Goal: Register for event/course

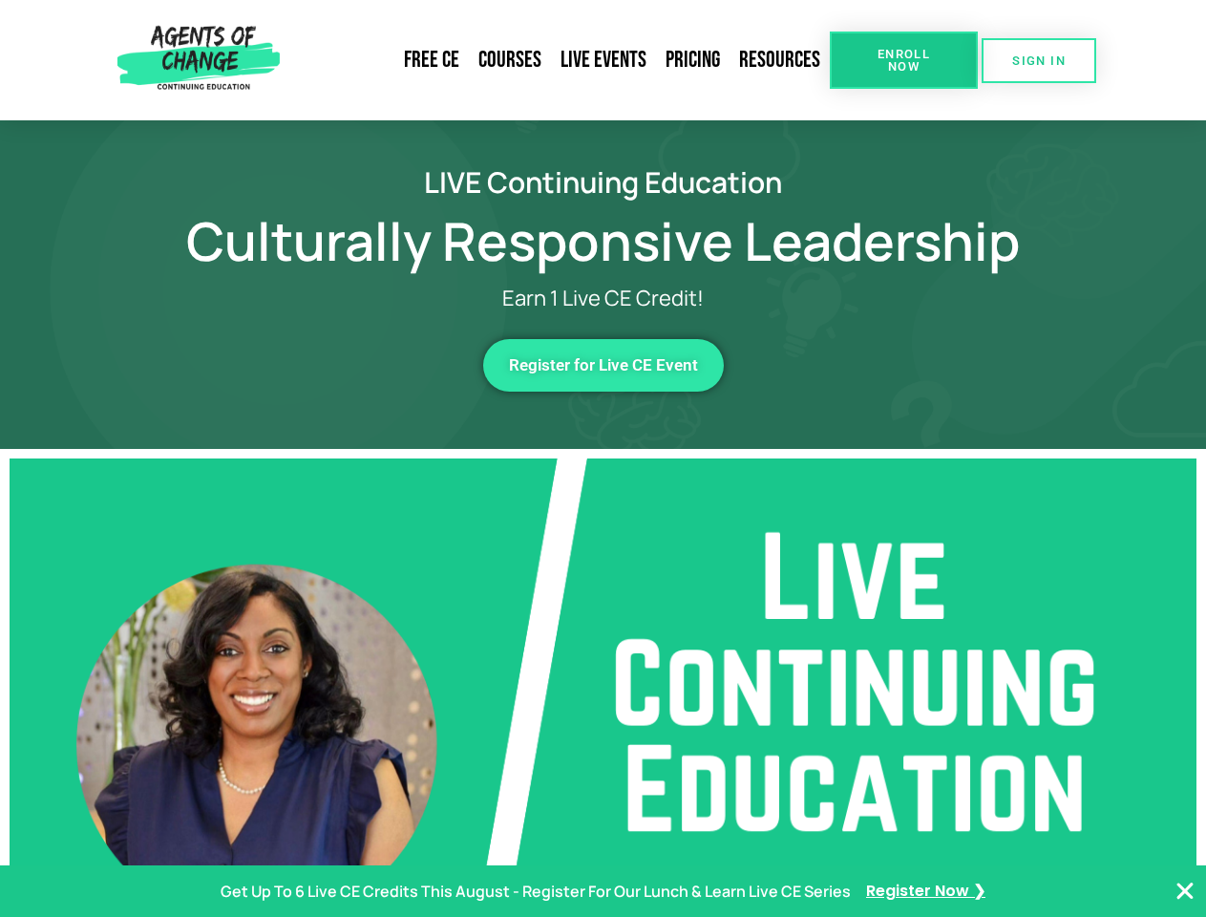
click at [904, 60] on span "Enroll Now" at bounding box center [904, 60] width 87 height 25
click at [1039, 60] on span "SIGN IN" at bounding box center [1038, 60] width 53 height 12
click at [604, 365] on span "Register for Live CE Event" at bounding box center [603, 365] width 189 height 16
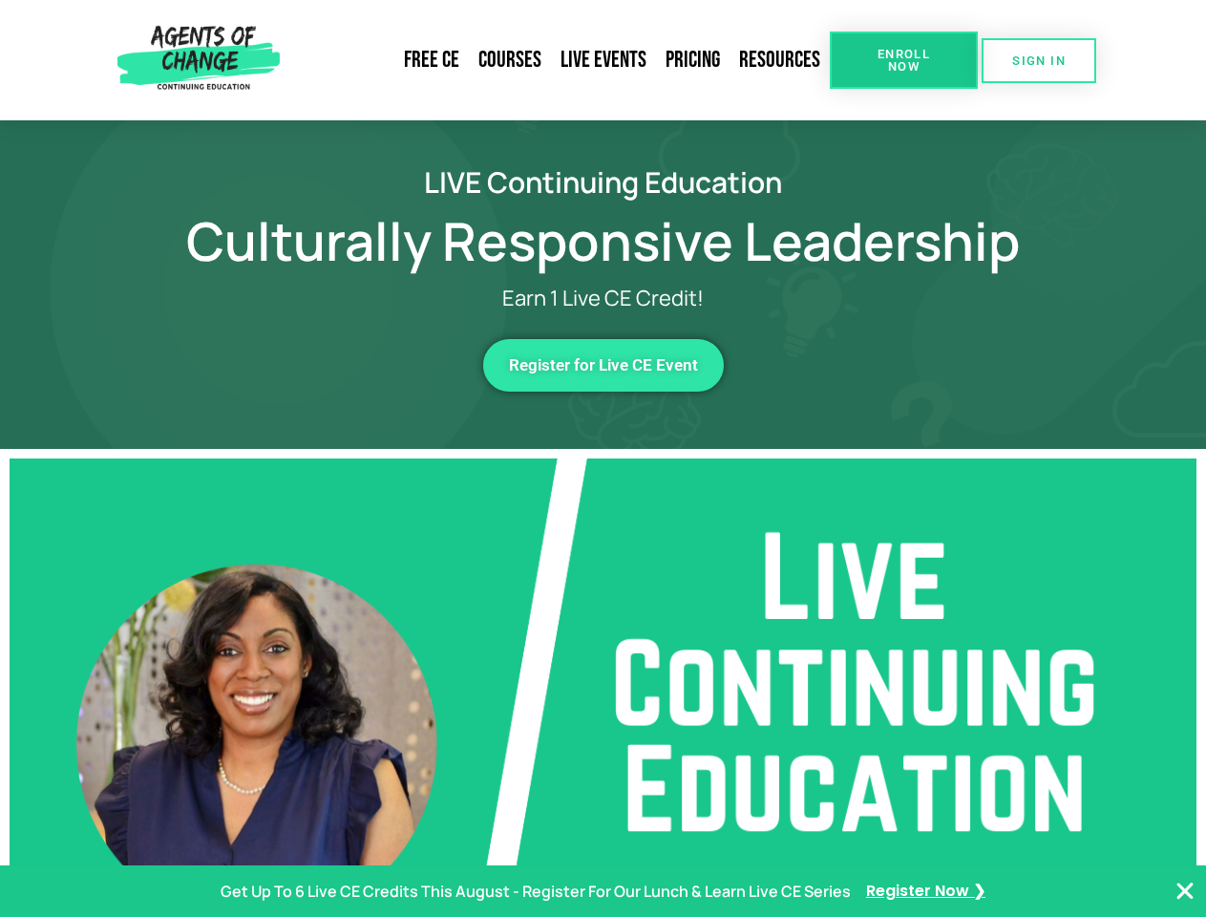
click at [604, 365] on span "Register for Live CE Event" at bounding box center [603, 365] width 189 height 16
click at [603, 891] on p "Get Up To 6 Live CE Credits This August - Register For Our Lunch & Learn Live C…" at bounding box center [536, 892] width 630 height 28
click at [1185, 891] on icon "Close Banner" at bounding box center [1185, 891] width 23 height 23
